Goal: Use online tool/utility: Utilize a website feature to perform a specific function

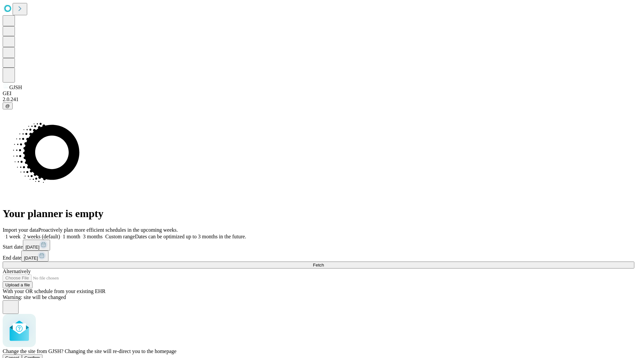
click at [40, 355] on span "Confirm" at bounding box center [33, 357] width 16 height 5
click at [60, 234] on label "2 weeks (default)" at bounding box center [40, 237] width 39 height 6
click at [324, 263] on span "Fetch" at bounding box center [318, 265] width 11 height 5
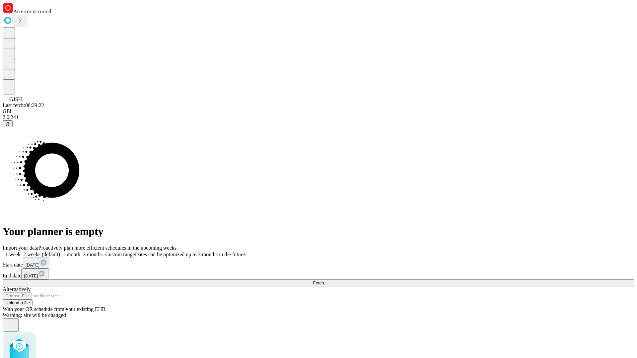
click at [60, 252] on label "2 weeks (default)" at bounding box center [40, 255] width 39 height 6
click at [324, 280] on span "Fetch" at bounding box center [318, 282] width 11 height 5
click at [60, 252] on label "2 weeks (default)" at bounding box center [40, 255] width 39 height 6
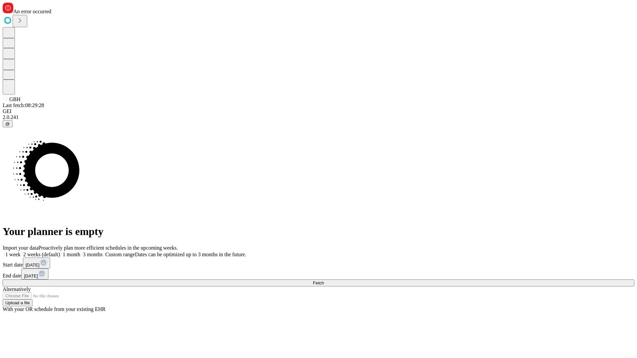
click at [324, 280] on span "Fetch" at bounding box center [318, 282] width 11 height 5
click at [60, 252] on label "2 weeks (default)" at bounding box center [40, 255] width 39 height 6
click at [324, 280] on span "Fetch" at bounding box center [318, 282] width 11 height 5
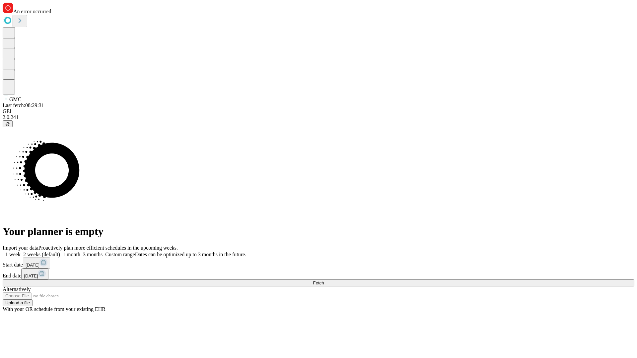
click at [60, 252] on label "2 weeks (default)" at bounding box center [40, 255] width 39 height 6
click at [324, 280] on span "Fetch" at bounding box center [318, 282] width 11 height 5
click at [60, 252] on label "2 weeks (default)" at bounding box center [40, 255] width 39 height 6
click at [324, 280] on span "Fetch" at bounding box center [318, 282] width 11 height 5
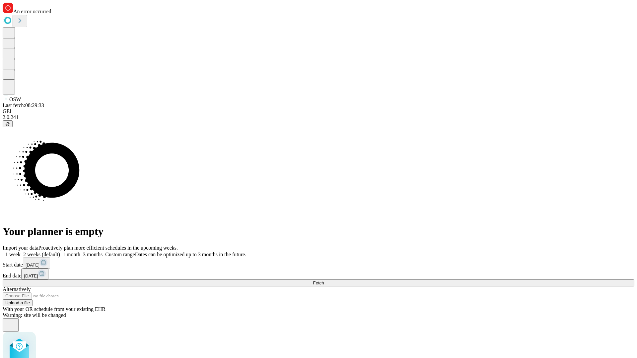
click at [60, 252] on label "2 weeks (default)" at bounding box center [40, 255] width 39 height 6
click at [324, 280] on span "Fetch" at bounding box center [318, 282] width 11 height 5
click at [60, 252] on label "2 weeks (default)" at bounding box center [40, 255] width 39 height 6
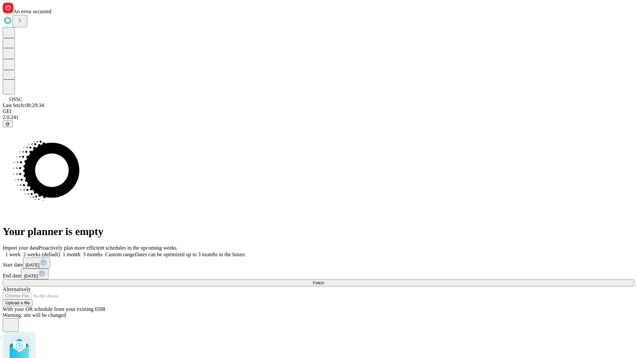
click at [324, 280] on span "Fetch" at bounding box center [318, 282] width 11 height 5
click at [60, 252] on label "2 weeks (default)" at bounding box center [40, 255] width 39 height 6
click at [324, 280] on span "Fetch" at bounding box center [318, 282] width 11 height 5
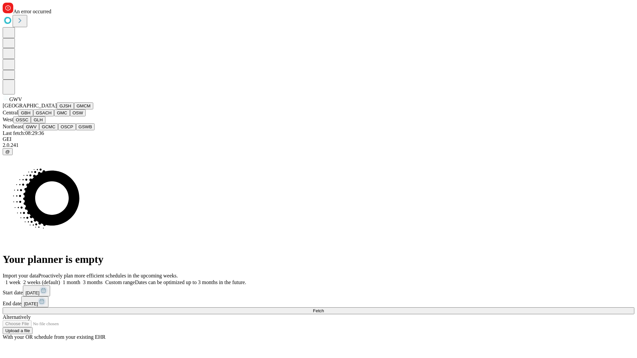
click at [51, 130] on button "GCMC" at bounding box center [48, 126] width 19 height 7
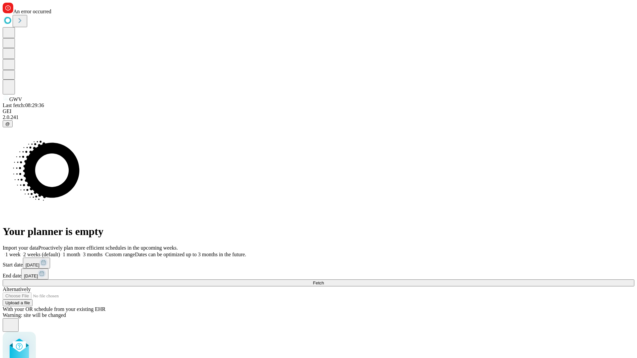
click at [60, 252] on label "2 weeks (default)" at bounding box center [40, 255] width 39 height 6
click at [324, 280] on span "Fetch" at bounding box center [318, 282] width 11 height 5
click at [60, 252] on label "2 weeks (default)" at bounding box center [40, 255] width 39 height 6
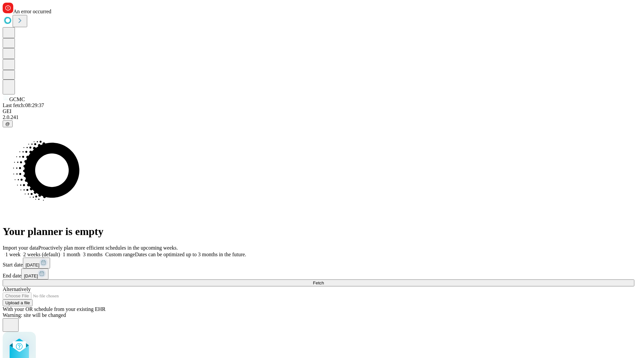
click at [324, 280] on span "Fetch" at bounding box center [318, 282] width 11 height 5
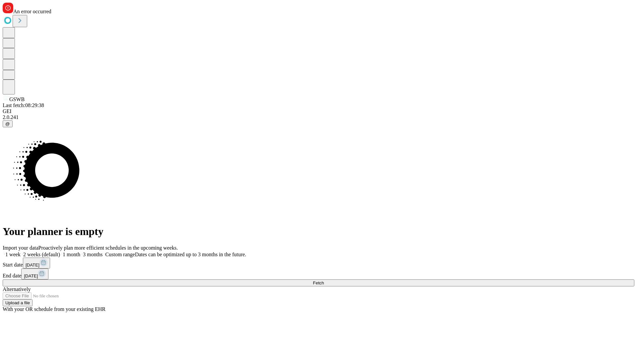
click at [60, 252] on label "2 weeks (default)" at bounding box center [40, 255] width 39 height 6
click at [324, 280] on span "Fetch" at bounding box center [318, 282] width 11 height 5
